Goal: Use online tool/utility: Utilize a website feature to perform a specific function

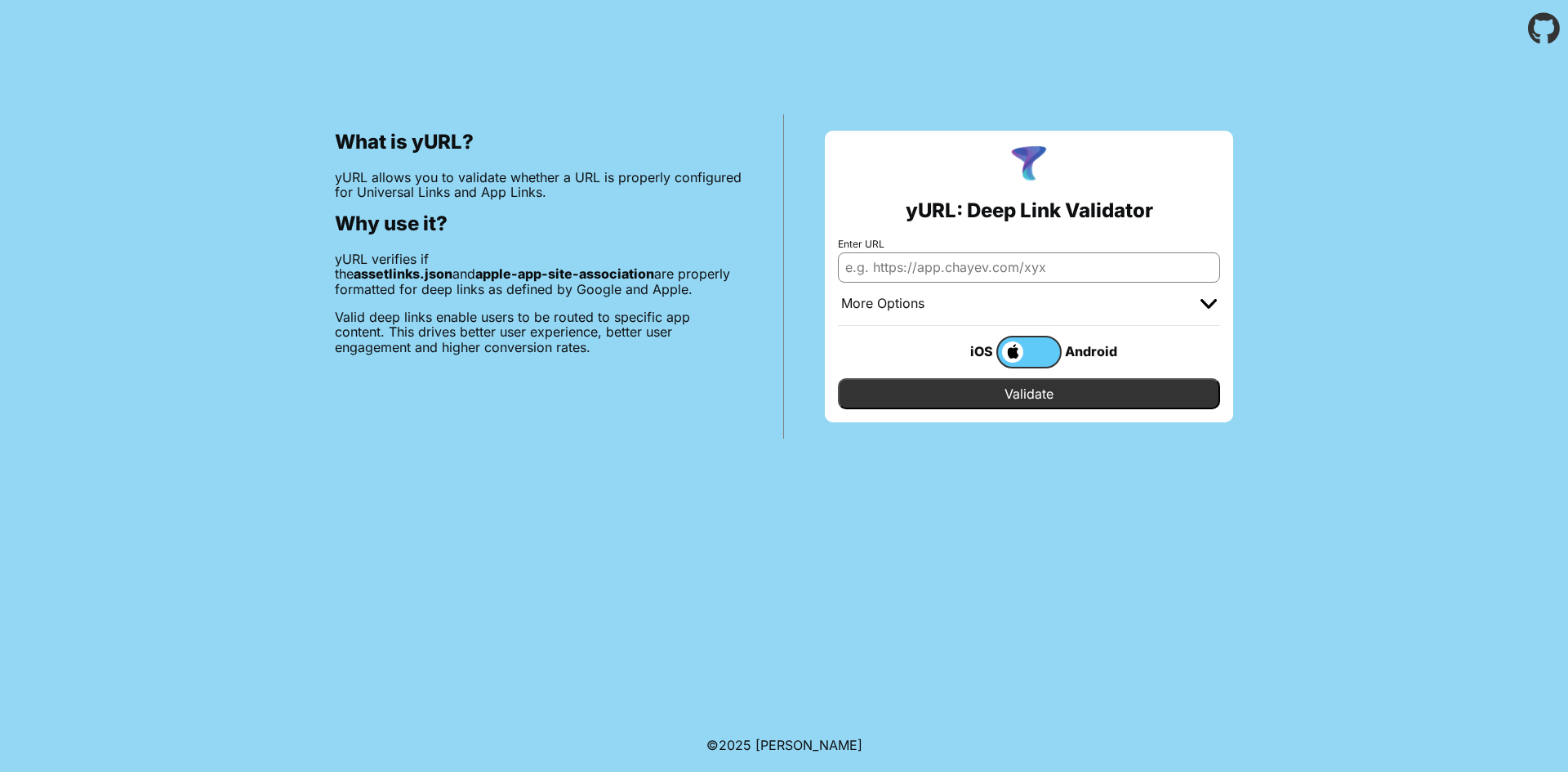
type input "[URL][DOMAIN_NAME]"
click at [1041, 388] on input "Validate" at bounding box center [1029, 394] width 382 height 31
click at [1024, 396] on input "Validate" at bounding box center [1029, 394] width 382 height 31
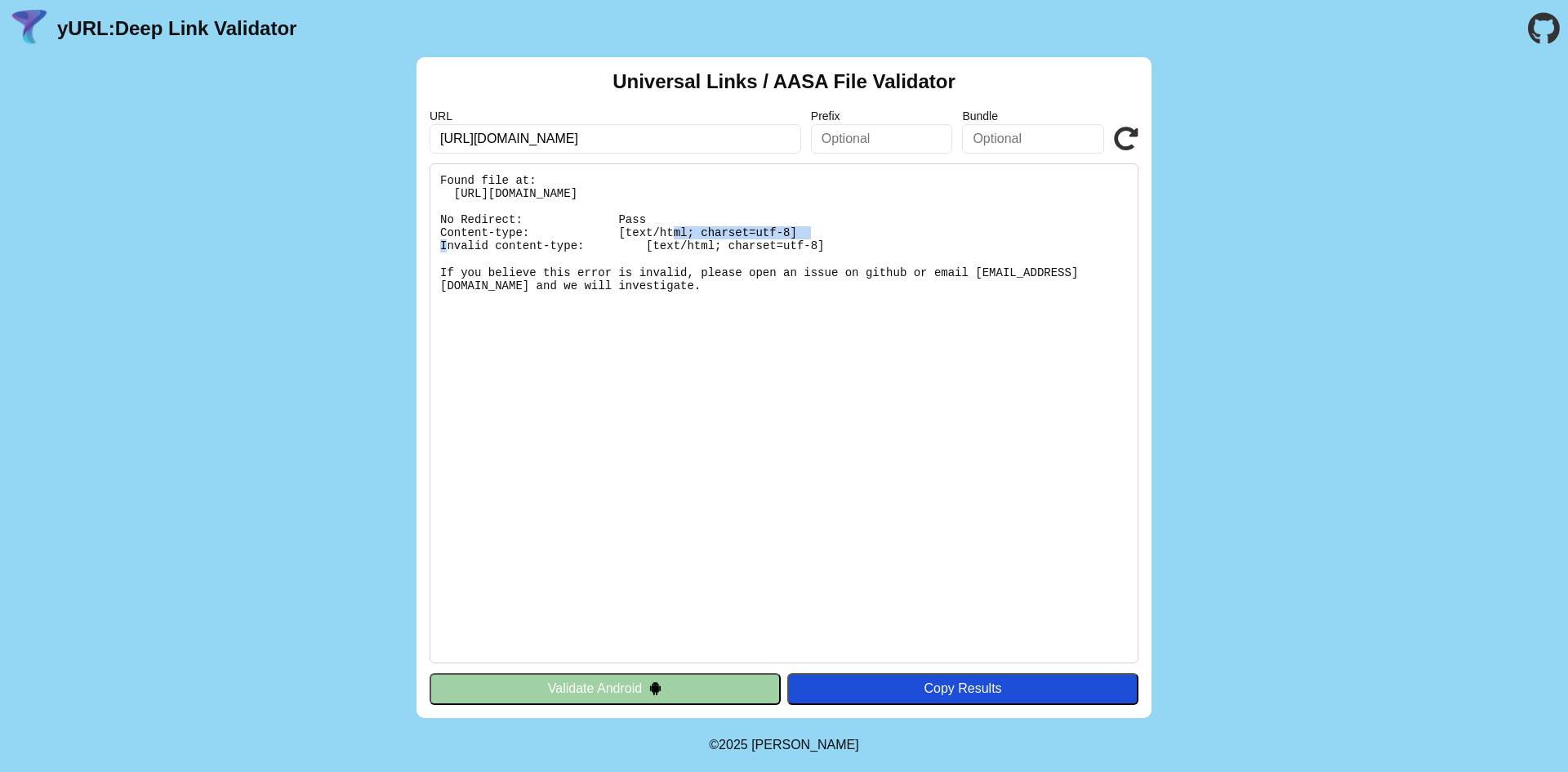
drag, startPoint x: 447, startPoint y: 225, endPoint x: 654, endPoint y: 222, distance: 207.0
click at [654, 222] on pre "Found file at: [URL][DOMAIN_NAME] No Redirect: Pass Content-type: [text/html; c…" at bounding box center [784, 414] width 709 height 500
drag, startPoint x: 499, startPoint y: 234, endPoint x: 790, endPoint y: 232, distance: 291.0
click at [790, 232] on pre "Found file at: [URL][DOMAIN_NAME] No Redirect: Pass Content-type: [text/html; c…" at bounding box center [784, 414] width 709 height 500
click at [789, 246] on pre "Found file at: [URL][DOMAIN_NAME] No Redirect: Pass Content-type: [text/html; c…" at bounding box center [784, 414] width 709 height 500
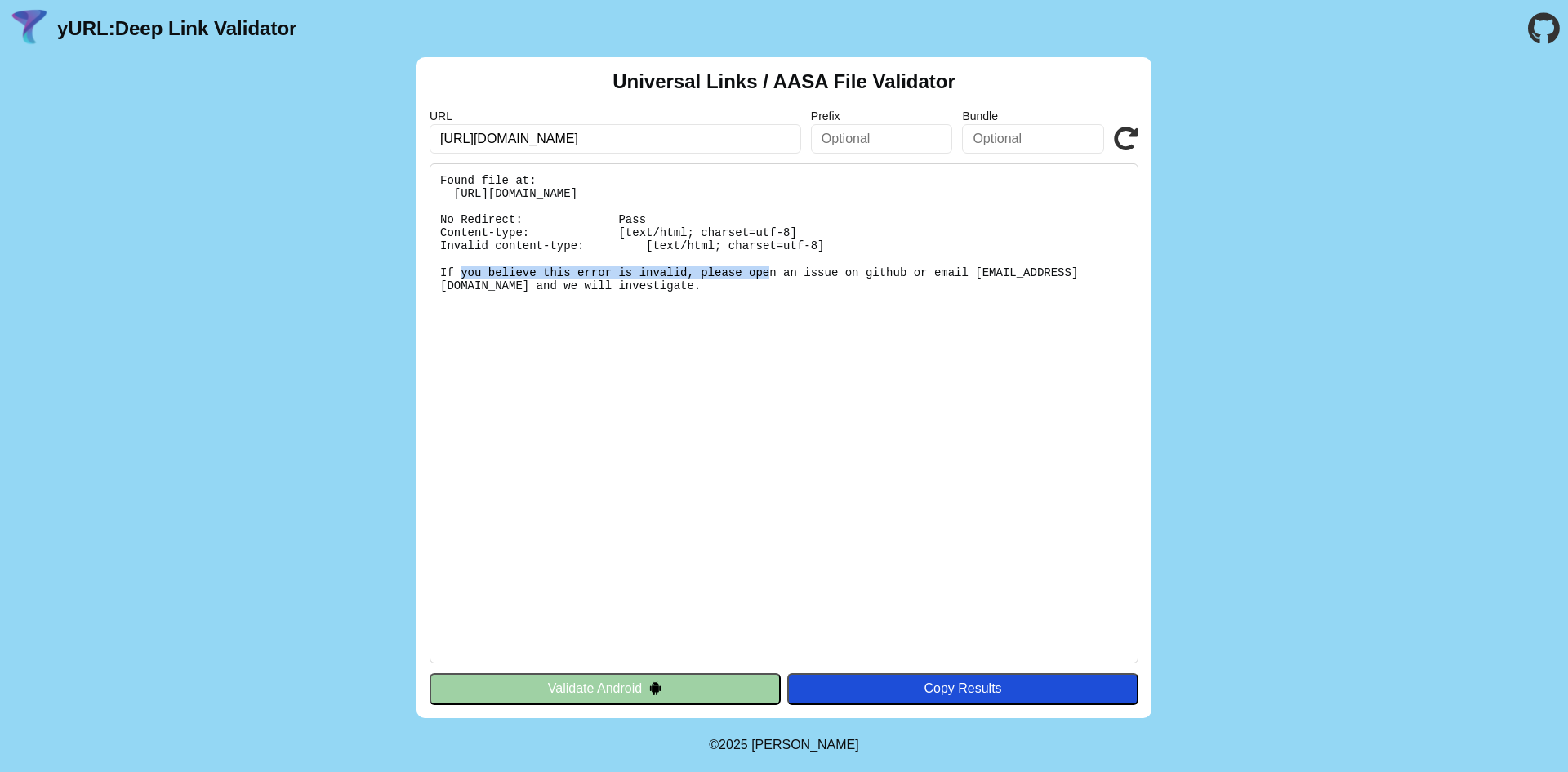
drag, startPoint x: 575, startPoint y: 250, endPoint x: 837, endPoint y: 252, distance: 262.0
click at [767, 255] on pre "Found file at: [URL][DOMAIN_NAME] No Redirect: Pass Content-type: [text/html; c…" at bounding box center [784, 414] width 709 height 500
click at [837, 252] on pre "Found file at: [URL][DOMAIN_NAME] No Redirect: Pass Content-type: [text/html; c…" at bounding box center [784, 414] width 709 height 500
drag, startPoint x: 830, startPoint y: 251, endPoint x: 425, endPoint y: 218, distance: 406.3
click at [425, 218] on div "Universal Links / AASA File Validator URL [URL][DOMAIN_NAME] Prefix Bundle Vali…" at bounding box center [784, 387] width 735 height 661
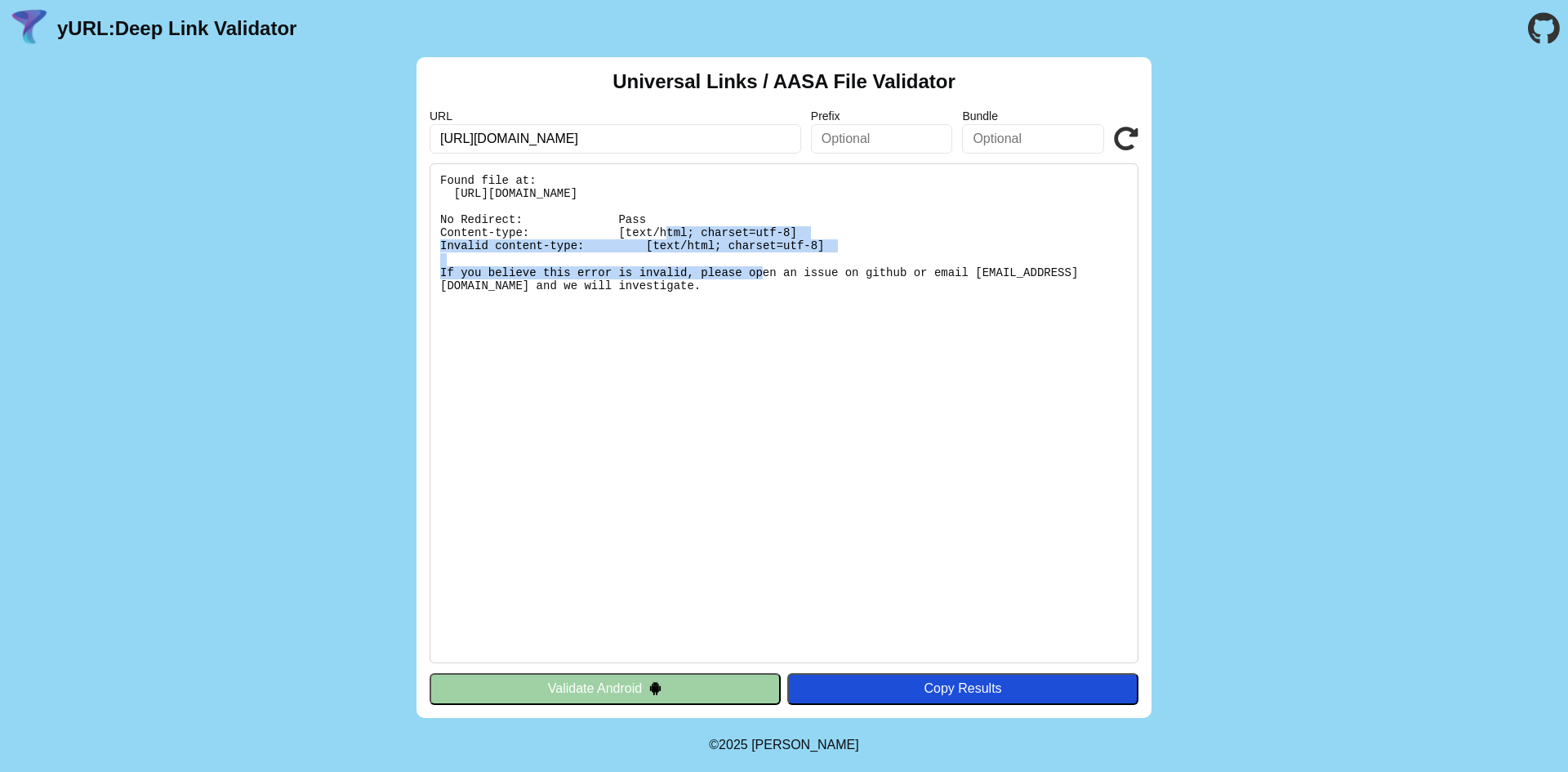
drag, startPoint x: 556, startPoint y: 289, endPoint x: 377, endPoint y: 226, distance: 189.8
click at [377, 226] on div "Universal Links / AASA File Validator URL [URL][DOMAIN_NAME] Prefix Bundle Vali…" at bounding box center [784, 387] width 1568 height 661
click at [697, 259] on pre "Found file at: [URL][DOMAIN_NAME] No Redirect: Pass Content-type: [text/html; c…" at bounding box center [784, 414] width 709 height 500
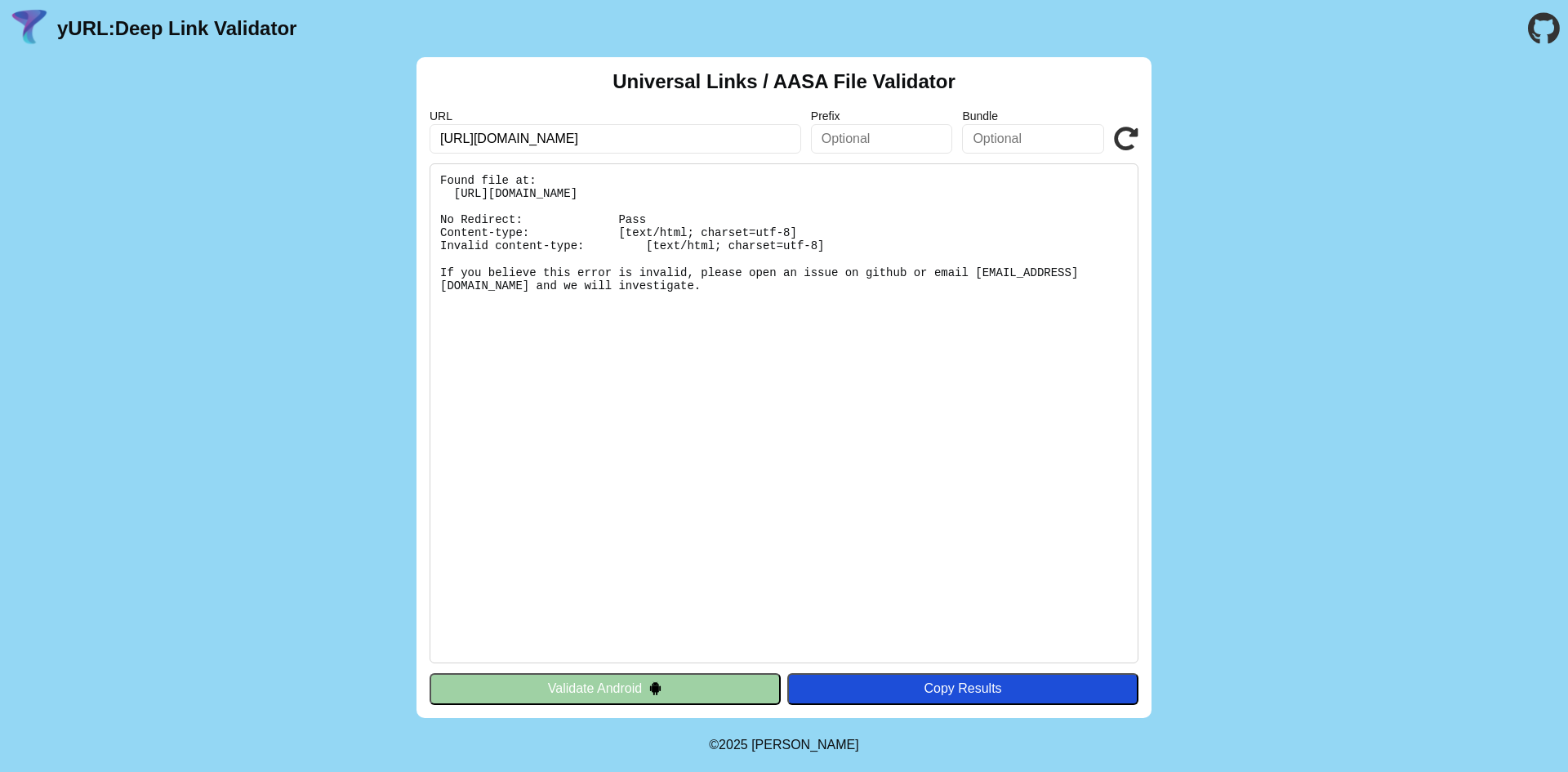
drag, startPoint x: 696, startPoint y: 316, endPoint x: 683, endPoint y: 306, distance: 16.4
click at [687, 312] on pre "Found file at: [URL][DOMAIN_NAME] No Redirect: Pass Content-type: [text/html; c…" at bounding box center [784, 414] width 709 height 500
drag, startPoint x: 883, startPoint y: 187, endPoint x: 689, endPoint y: 201, distance: 194.5
click at [689, 201] on pre "Found file at: [URL][DOMAIN_NAME] No Redirect: Pass Content-type: [text/html; c…" at bounding box center [784, 414] width 709 height 500
click at [694, 200] on pre "Found file at: [URL][DOMAIN_NAME] No Redirect: Pass Content-type: [text/html; c…" at bounding box center [784, 414] width 709 height 500
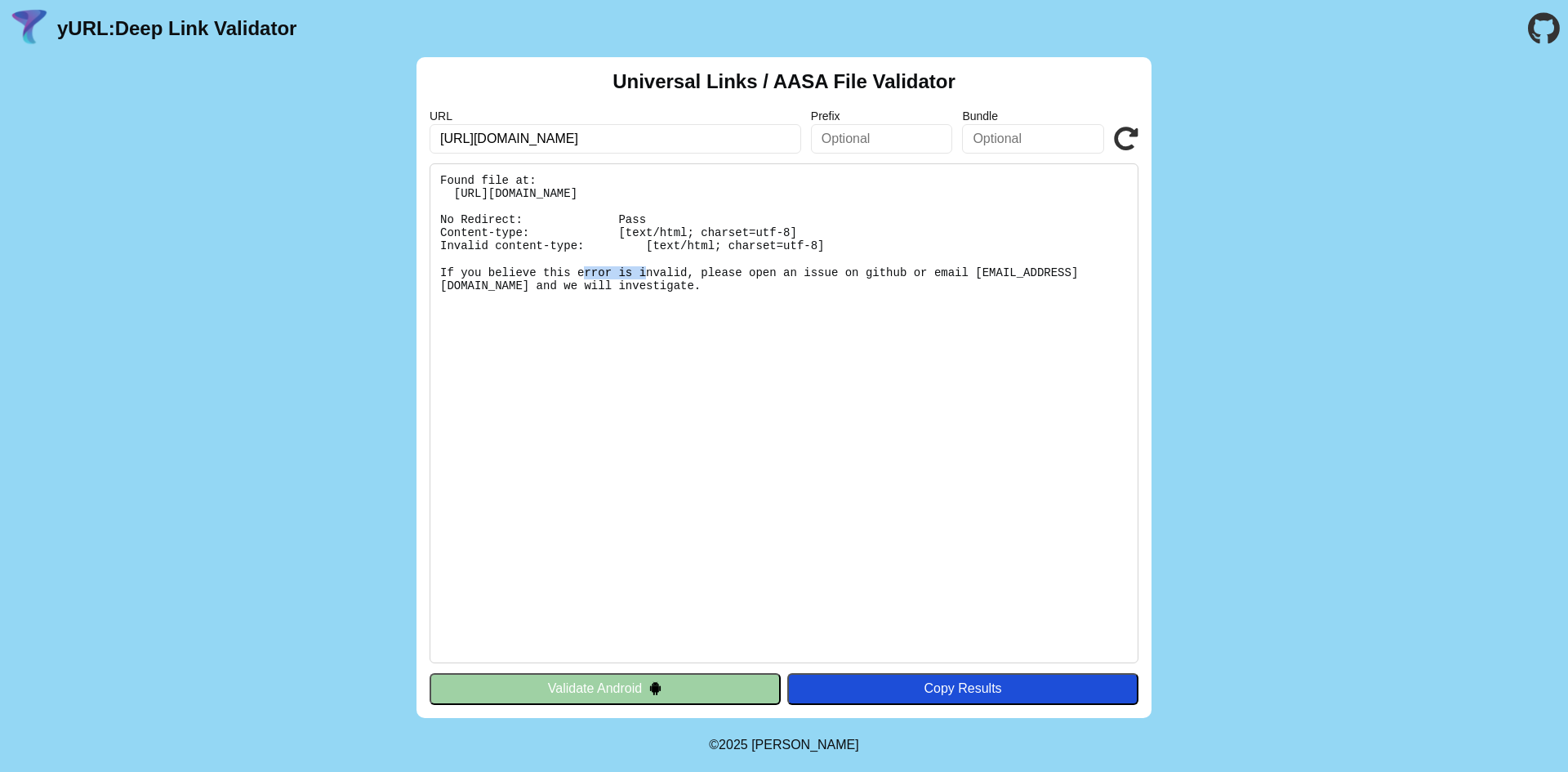
drag, startPoint x: 636, startPoint y: 246, endPoint x: 694, endPoint y: 253, distance: 58.4
click at [694, 253] on pre "Found file at: [URL][DOMAIN_NAME] No Redirect: Pass Content-type: [text/html; c…" at bounding box center [784, 414] width 709 height 500
